Goal: Transaction & Acquisition: Download file/media

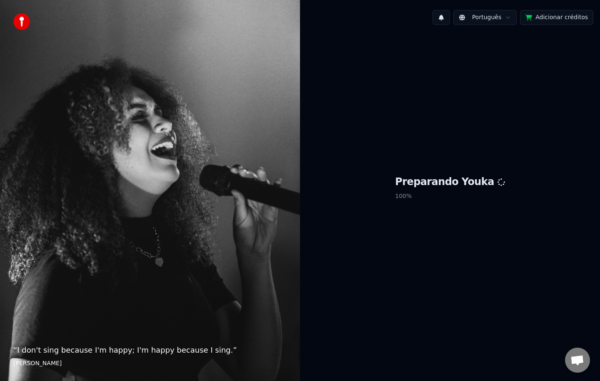
scroll to position [1307, 0]
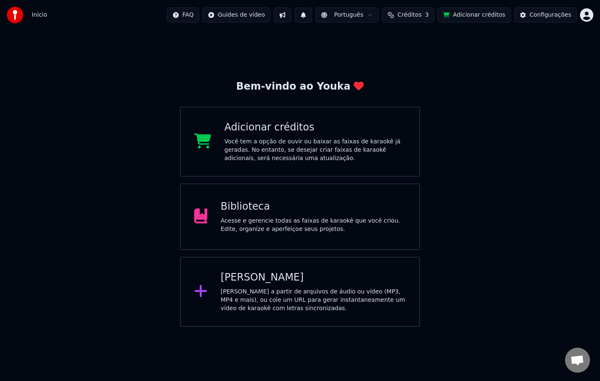
click at [308, 229] on div "Acesse e gerencie todas as faixas de karaokê que você criou. Edite, organize e …" at bounding box center [313, 225] width 185 height 17
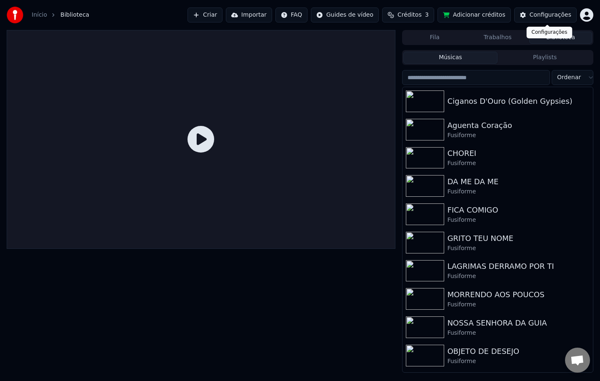
click at [558, 12] on div "Configurações" at bounding box center [551, 15] width 42 height 8
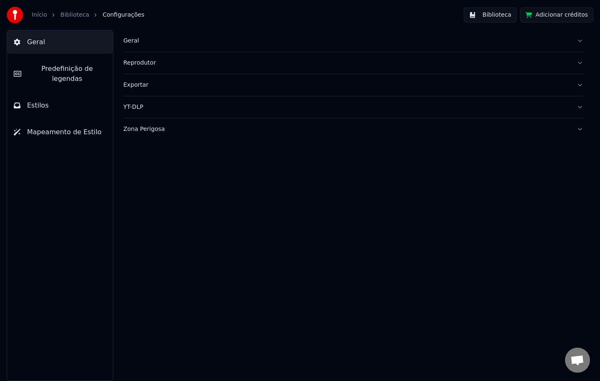
click at [137, 43] on div "Geral" at bounding box center [346, 41] width 447 height 8
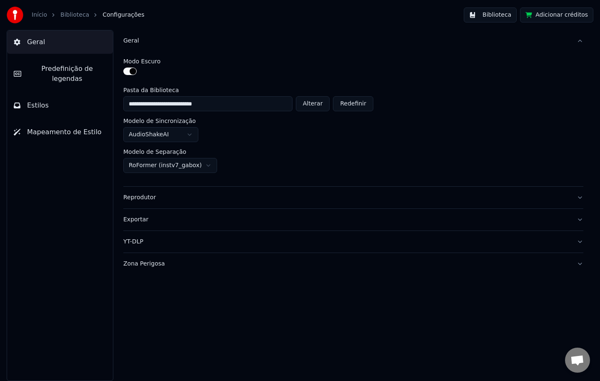
click at [320, 110] on button "Alterar" at bounding box center [313, 103] width 34 height 15
type input "**********"
click at [498, 15] on button "Biblioteca" at bounding box center [490, 15] width 53 height 15
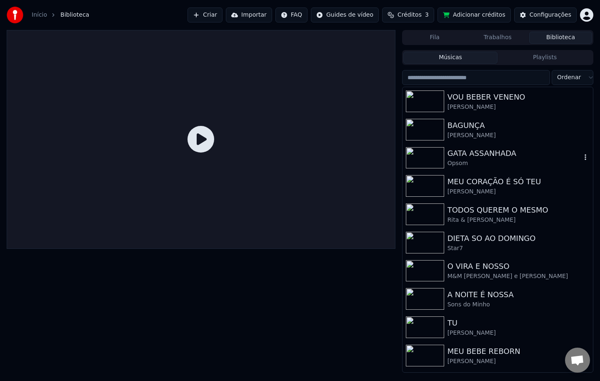
click at [448, 156] on div "GATA ASSANHADA" at bounding box center [515, 154] width 134 height 12
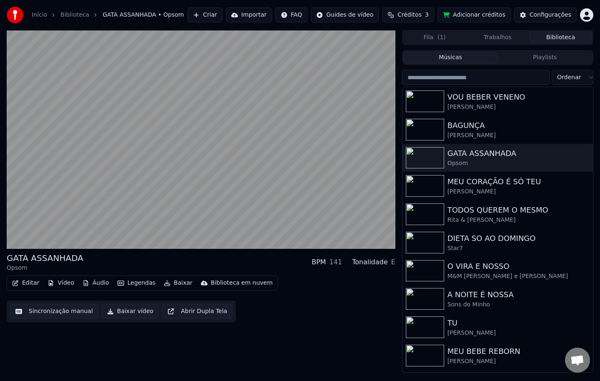
click at [25, 286] on button "Editar" at bounding box center [26, 283] width 34 height 12
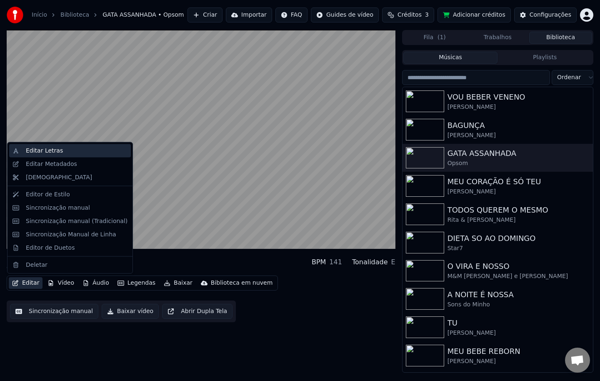
click at [53, 155] on div "Editar Letras" at bounding box center [70, 150] width 122 height 13
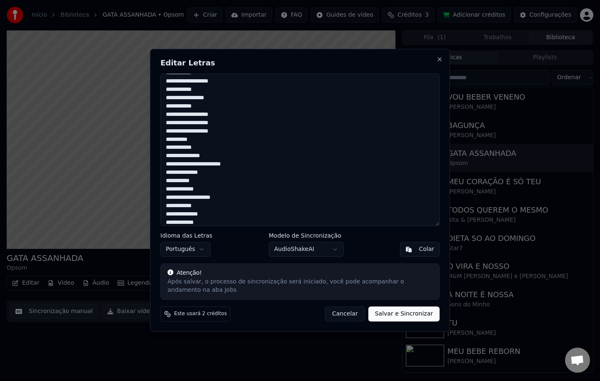
drag, startPoint x: 165, startPoint y: 79, endPoint x: 225, endPoint y: 174, distance: 112.4
click at [225, 173] on textarea at bounding box center [299, 149] width 279 height 153
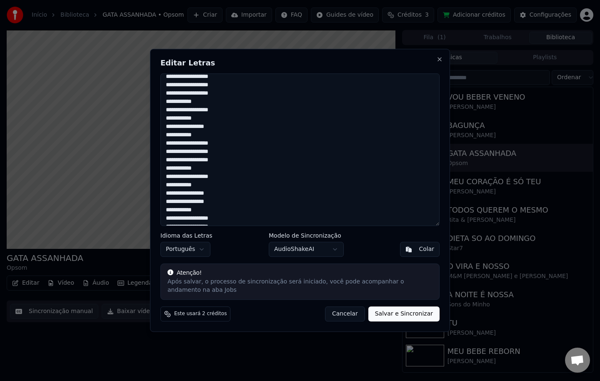
scroll to position [671, 0]
drag, startPoint x: 225, startPoint y: 174, endPoint x: 220, endPoint y: 307, distance: 133.5
click at [220, 307] on div "Editar Letras Idioma das Letras Português Modelo de Sincronização AudioShakeAI …" at bounding box center [300, 190] width 300 height 283
click at [360, 316] on button "Cancelar" at bounding box center [345, 314] width 40 height 15
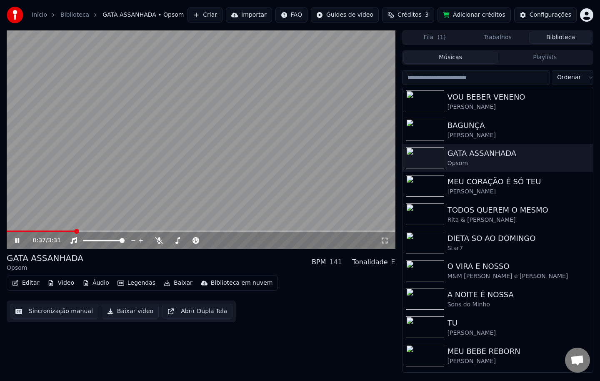
click at [368, 354] on div "0:37 / 3:31 GATA ASSANHADA Opsom BPM 141 Tonalidade E Editar Vídeo Áudio Legend…" at bounding box center [201, 201] width 389 height 343
click at [30, 286] on button "Editar" at bounding box center [26, 283] width 34 height 12
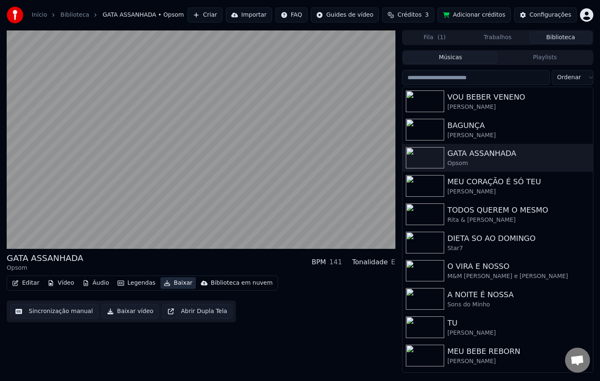
click at [182, 286] on button "Baixar" at bounding box center [177, 283] width 35 height 12
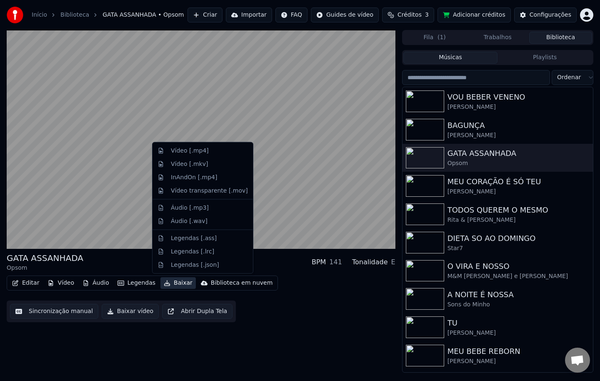
click at [173, 283] on button "Baixar" at bounding box center [177, 283] width 35 height 12
click at [180, 253] on div "Legendas [.lrc]" at bounding box center [192, 251] width 43 height 8
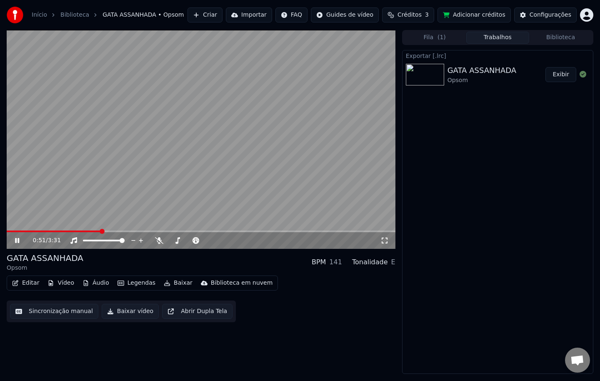
click at [558, 75] on button "Exibir" at bounding box center [561, 74] width 31 height 15
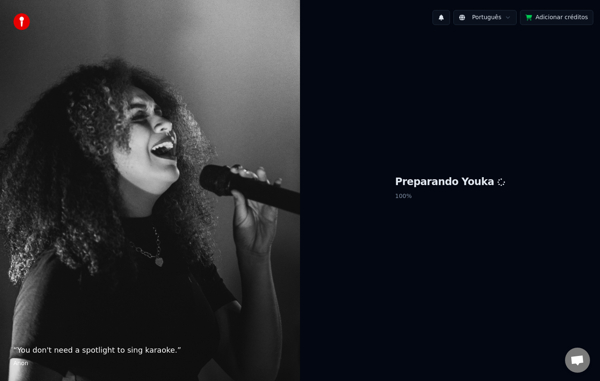
scroll to position [1307, 0]
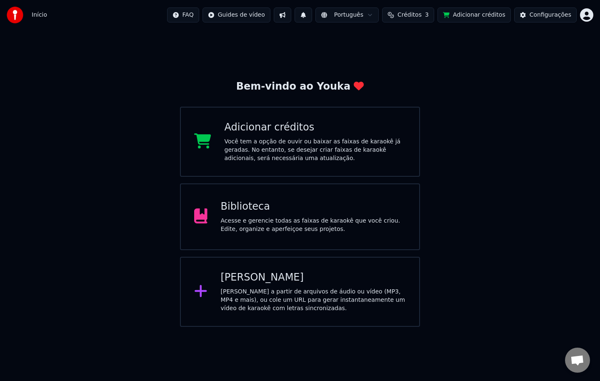
click at [336, 212] on div "Biblioteca" at bounding box center [313, 206] width 185 height 13
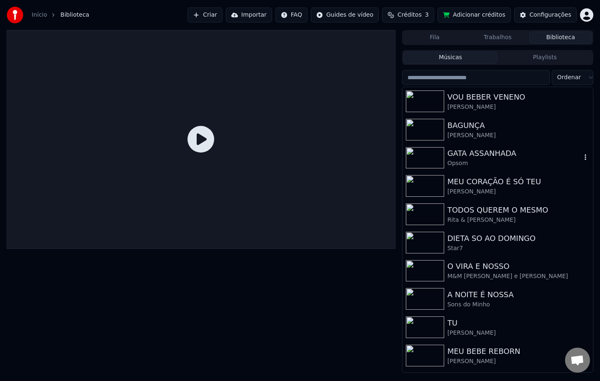
click at [503, 151] on div "GATA ASSANHADA" at bounding box center [515, 154] width 134 height 12
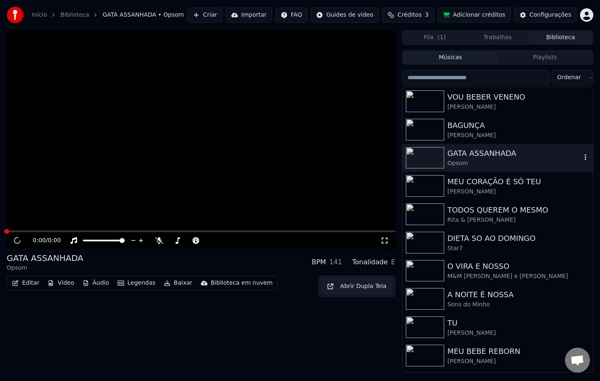
click at [503, 151] on div "GATA ASSANHADA" at bounding box center [515, 154] width 134 height 12
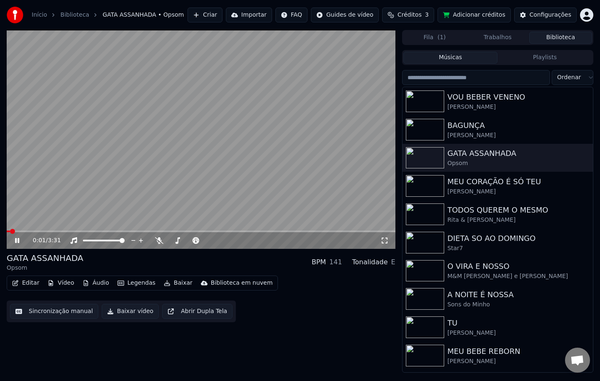
click at [180, 282] on button "Baixar" at bounding box center [177, 283] width 35 height 12
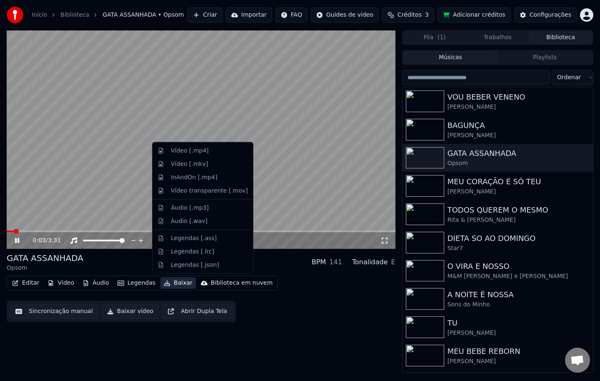
click at [115, 200] on video at bounding box center [201, 139] width 389 height 219
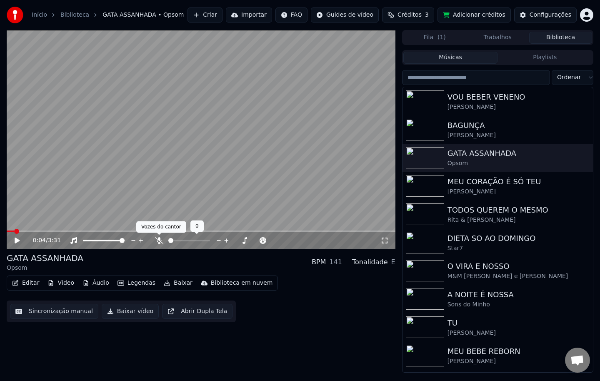
click at [160, 238] on icon at bounding box center [159, 240] width 8 height 7
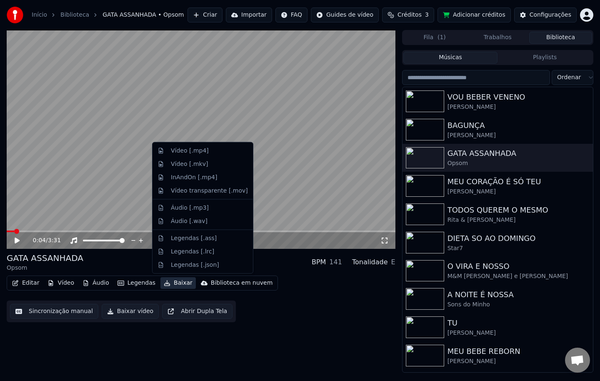
click at [174, 285] on button "Baixar" at bounding box center [177, 283] width 35 height 12
click at [193, 212] on div "Áudio [.mp3]" at bounding box center [202, 207] width 97 height 13
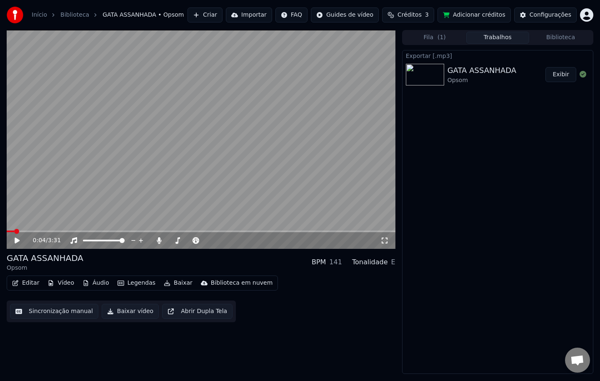
scroll to position [1316, 0]
click at [218, 113] on video at bounding box center [201, 139] width 389 height 219
drag, startPoint x: 266, startPoint y: 133, endPoint x: 271, endPoint y: 125, distance: 8.7
click at [265, 132] on video at bounding box center [201, 139] width 389 height 219
